Goal: Transaction & Acquisition: Purchase product/service

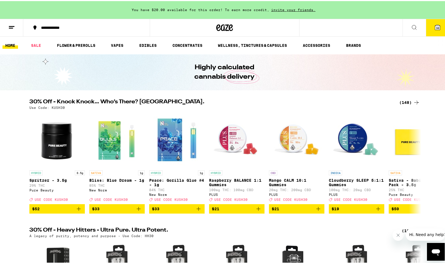
click at [436, 28] on span "30" at bounding box center [437, 26] width 3 height 3
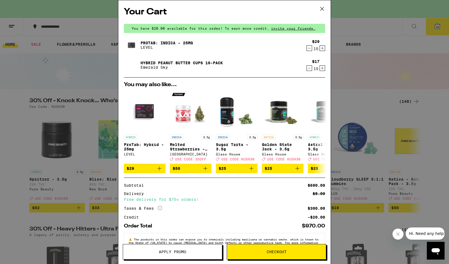
click at [307, 70] on icon "Decrement" at bounding box center [309, 68] width 5 height 7
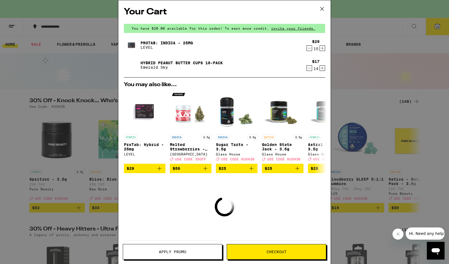
click at [307, 70] on icon "Decrement" at bounding box center [309, 68] width 5 height 7
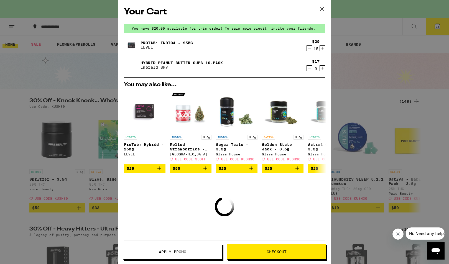
click at [307, 70] on icon "Decrement" at bounding box center [309, 68] width 5 height 7
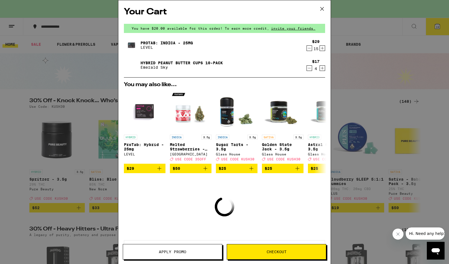
click at [307, 70] on icon "Decrement" at bounding box center [309, 68] width 5 height 7
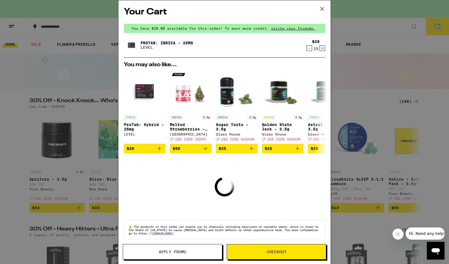
click at [305, 70] on div "You may also like... HYBRID ProTab: Hybrid - 25mg LEVEL $29 INDICA 3.5g Melted …" at bounding box center [224, 107] width 210 height 91
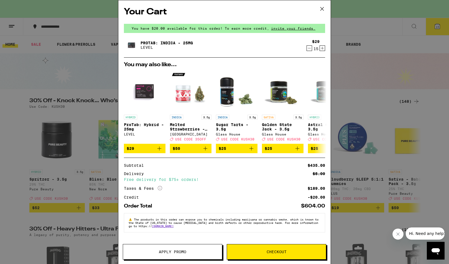
click at [275, 253] on span "Checkout" at bounding box center [277, 252] width 20 height 4
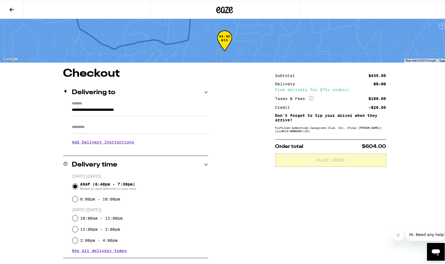
click at [128, 110] on input "**********" at bounding box center [140, 110] width 136 height 9
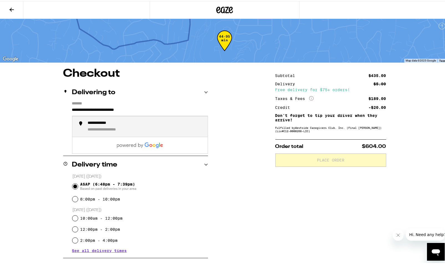
click at [116, 131] on div "**********" at bounding box center [113, 128] width 50 height 5
type input "**********"
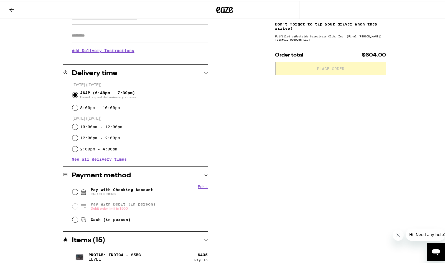
scroll to position [96, 0]
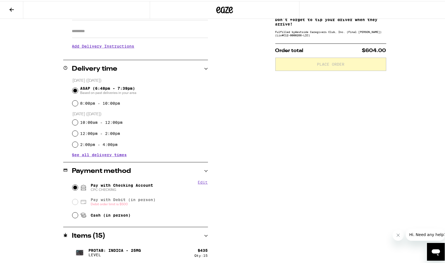
click at [74, 188] on input "Pay with Checking Account CPC CHECKING" at bounding box center [75, 187] width 6 height 6
radio input "true"
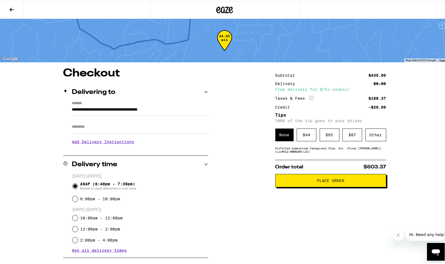
scroll to position [0, 0]
click at [325, 181] on span "Place Order" at bounding box center [330, 180] width 27 height 4
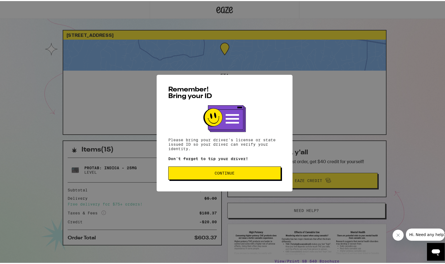
click at [220, 174] on span "Continue" at bounding box center [225, 172] width 20 height 4
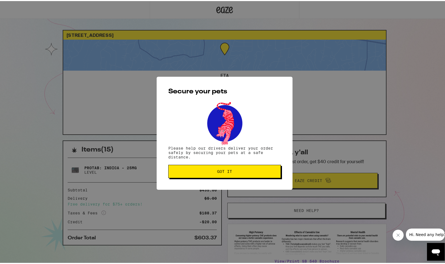
click at [224, 172] on span "Got it" at bounding box center [224, 171] width 15 height 4
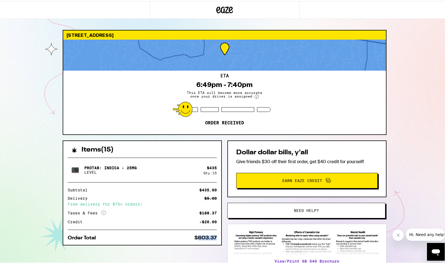
drag, startPoint x: 195, startPoint y: 237, endPoint x: 221, endPoint y: 235, distance: 25.8
click at [221, 235] on div "Items ( 15 ) ProTab: Indica - 25mg LEVEL $ 435 Qty: 15 Subtotal $435.00 Deliver…" at bounding box center [225, 220] width 324 height 163
copy div "603.37"
click at [128, 95] on div "ETA 6:49pm - 7:40pm This ETA will become more accurate once your driver is assi…" at bounding box center [224, 102] width 323 height 64
